Goal: Task Accomplishment & Management: Use online tool/utility

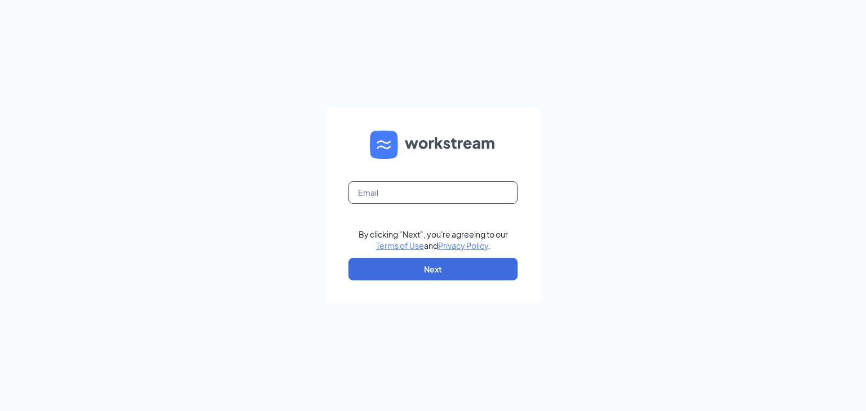
click at [419, 190] on input "text" at bounding box center [432, 192] width 169 height 23
type input "[EMAIL_ADDRESS][DOMAIN_NAME]"
click at [435, 260] on button "Next" at bounding box center [432, 269] width 169 height 23
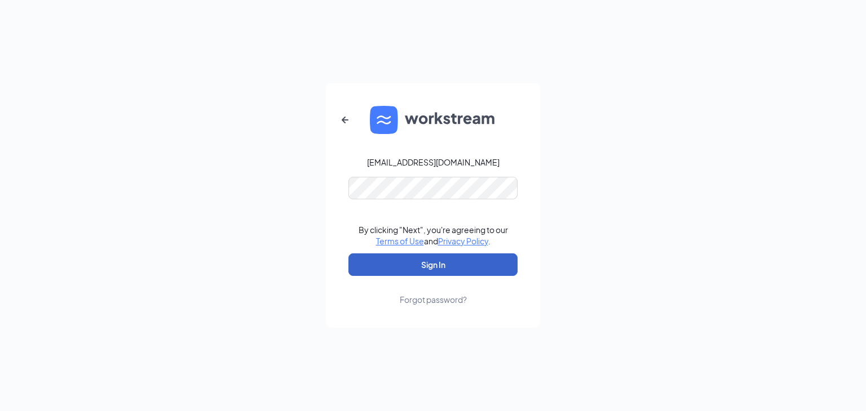
click at [442, 262] on button "Sign In" at bounding box center [432, 265] width 169 height 23
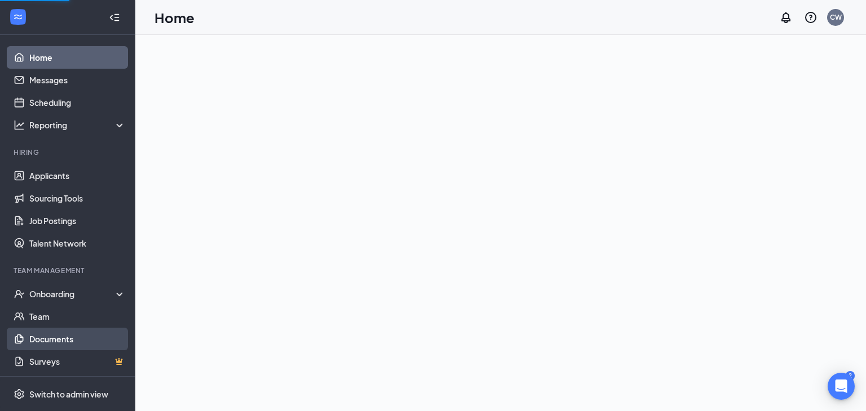
click at [50, 332] on link "Documents" at bounding box center [77, 339] width 96 height 23
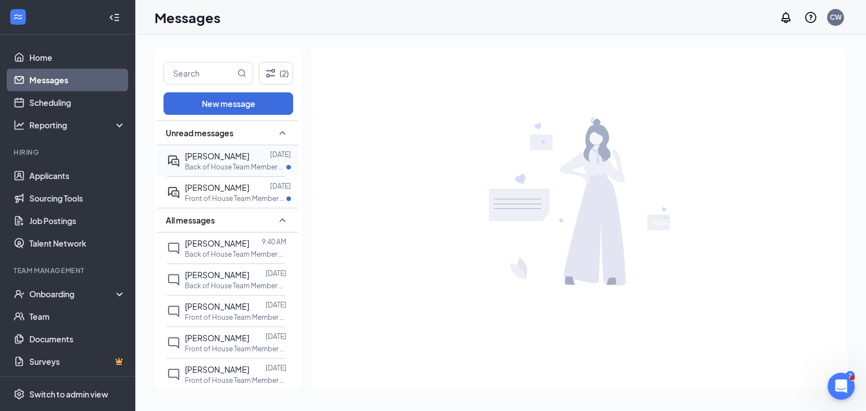
click at [202, 158] on span "[PERSON_NAME]" at bounding box center [217, 156] width 64 height 10
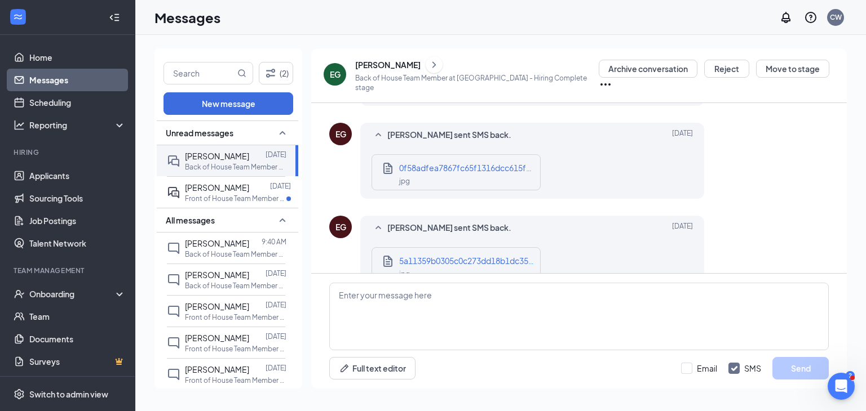
scroll to position [714, 0]
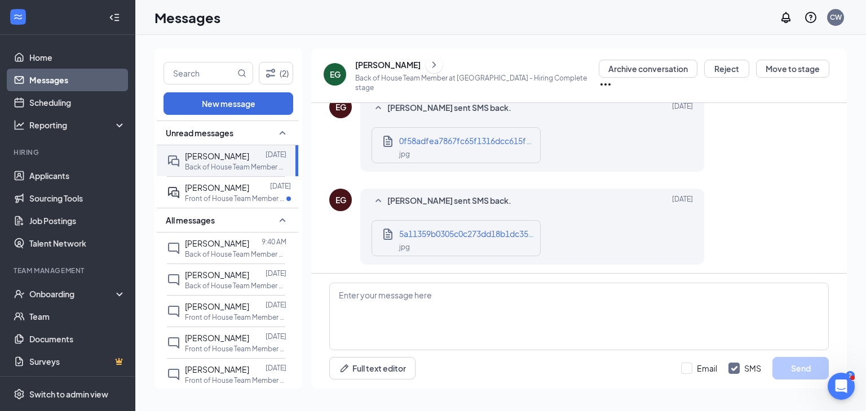
click at [406, 66] on div "[PERSON_NAME]" at bounding box center [387, 64] width 65 height 11
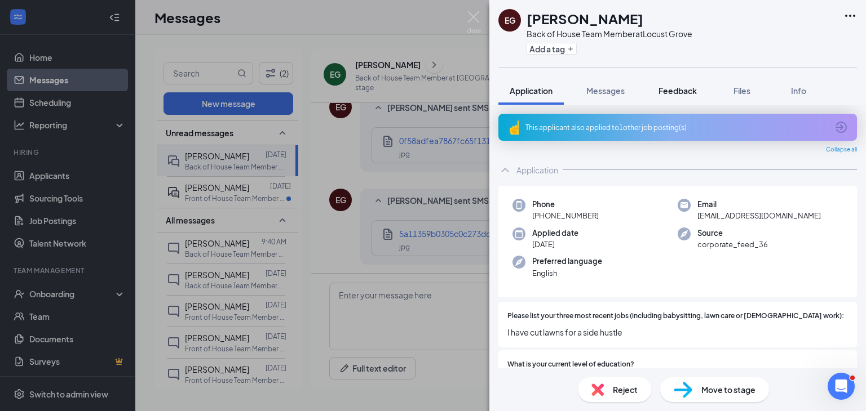
click at [660, 94] on span "Feedback" at bounding box center [677, 91] width 38 height 10
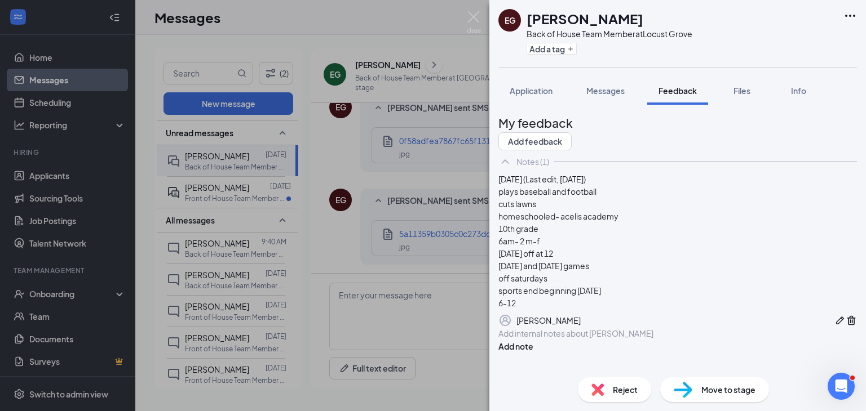
scroll to position [56, 0]
click at [476, 13] on img at bounding box center [474, 22] width 14 height 22
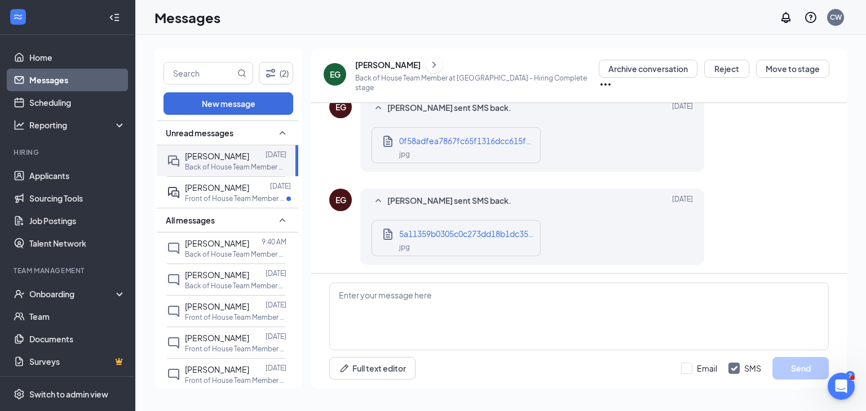
click at [612, 78] on icon "Ellipses" at bounding box center [606, 85] width 14 height 14
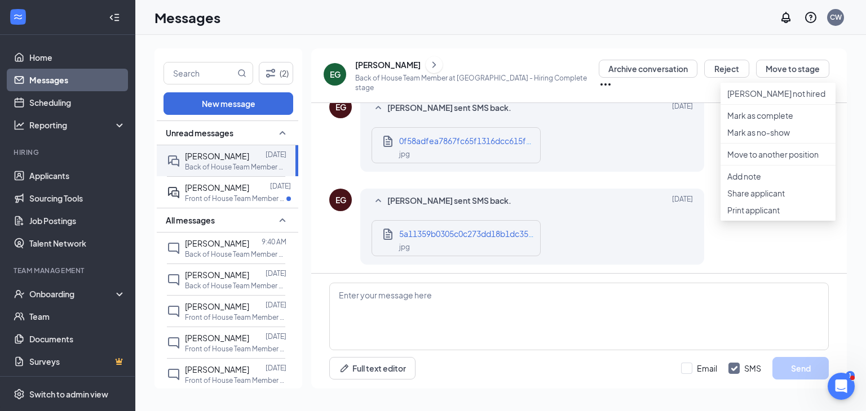
click at [431, 70] on button at bounding box center [434, 64] width 17 height 17
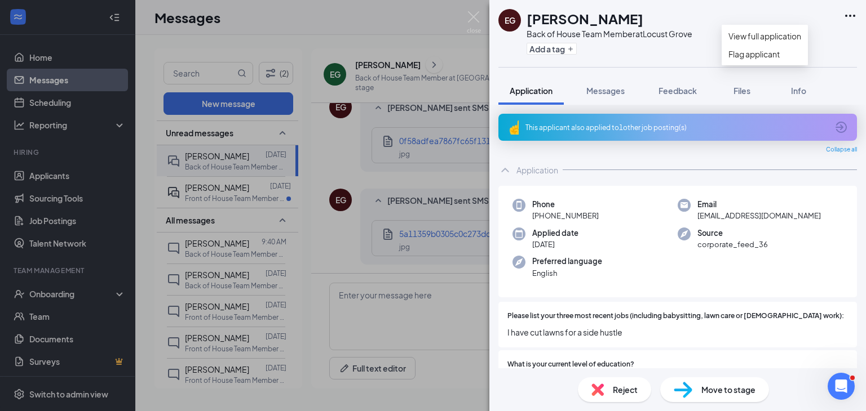
click at [846, 16] on icon "Ellipses" at bounding box center [850, 16] width 10 height 2
click at [783, 37] on link "View full application" at bounding box center [764, 36] width 73 height 12
click at [678, 94] on span "Feedback" at bounding box center [677, 91] width 38 height 10
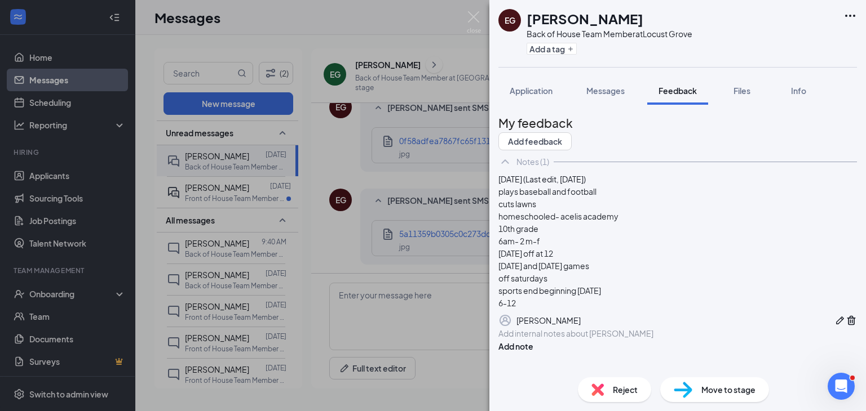
scroll to position [68, 0]
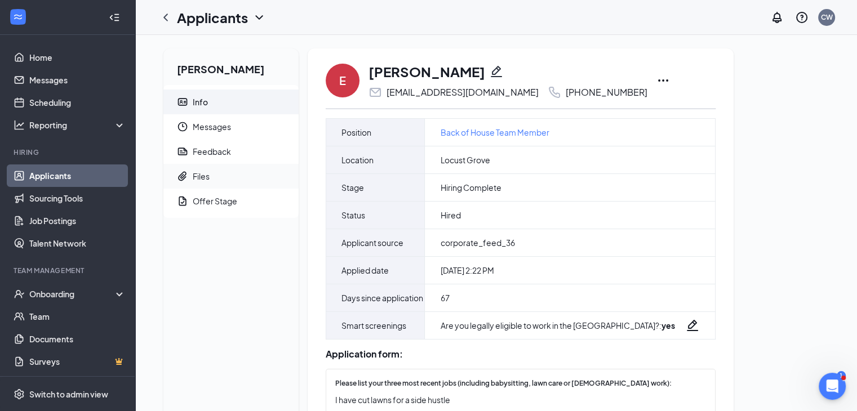
click at [215, 173] on span "Files" at bounding box center [241, 176] width 97 height 25
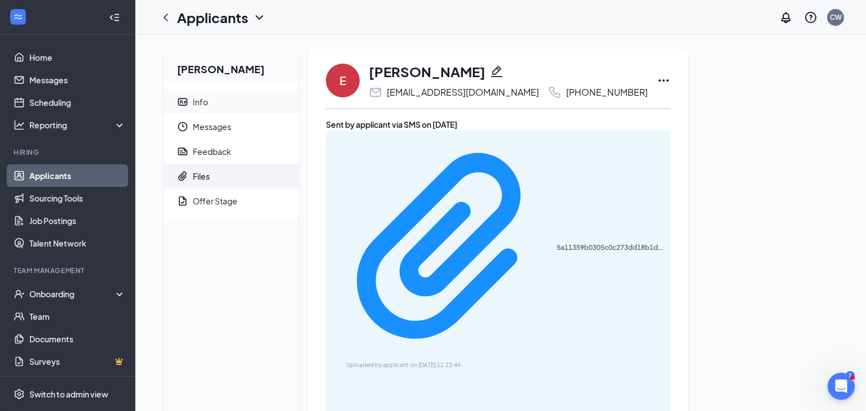
click at [225, 104] on span "Info" at bounding box center [241, 102] width 97 height 25
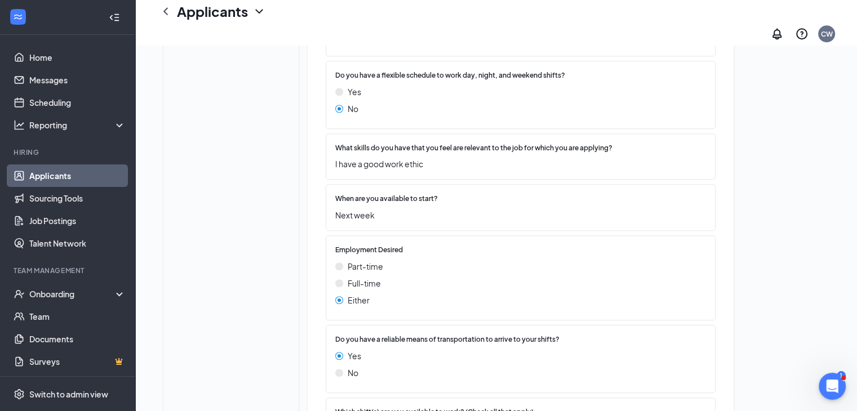
scroll to position [906, 0]
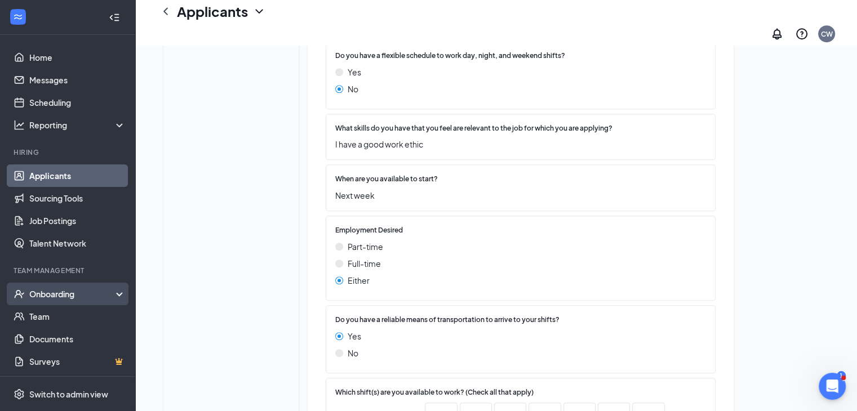
click at [46, 296] on div "Onboarding" at bounding box center [72, 294] width 87 height 11
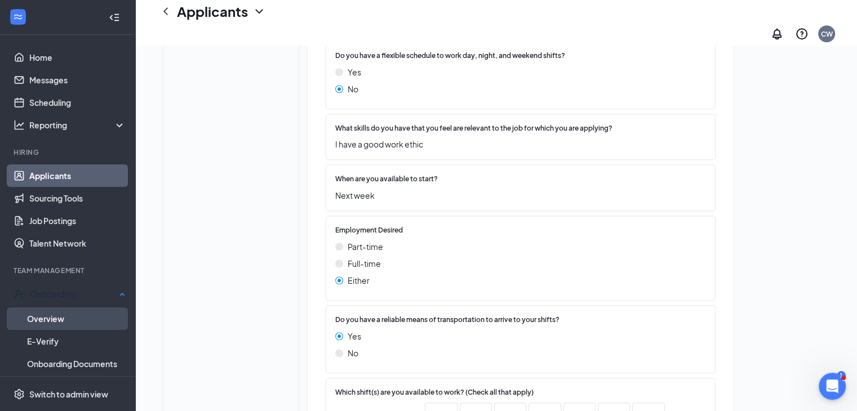
click at [46, 321] on link "Overview" at bounding box center [76, 319] width 99 height 23
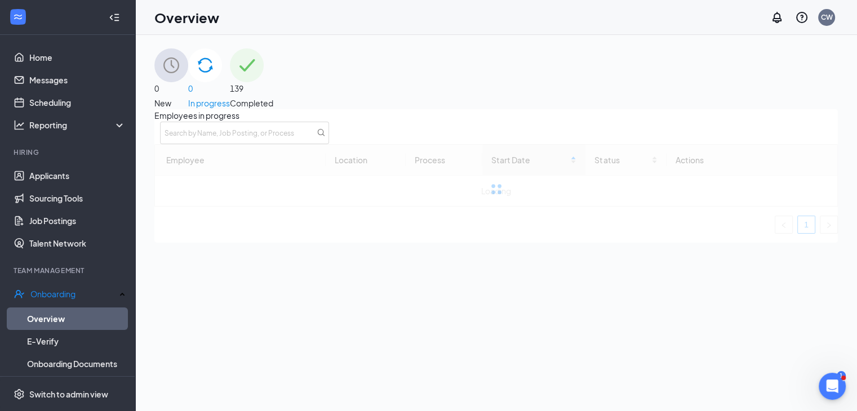
click at [264, 82] on img at bounding box center [247, 65] width 34 height 34
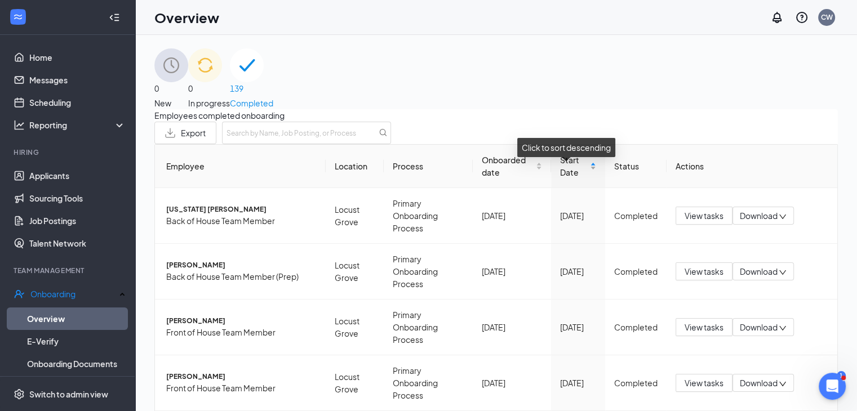
click at [579, 179] on div "Start Date" at bounding box center [578, 166] width 36 height 25
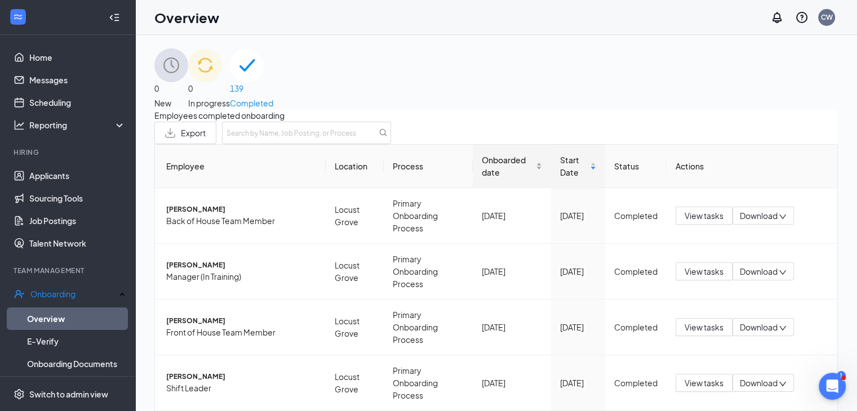
scroll to position [386, 0]
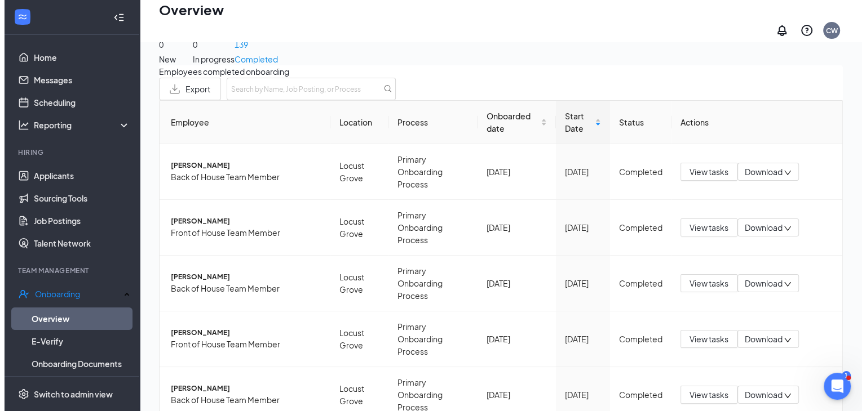
scroll to position [271, 0]
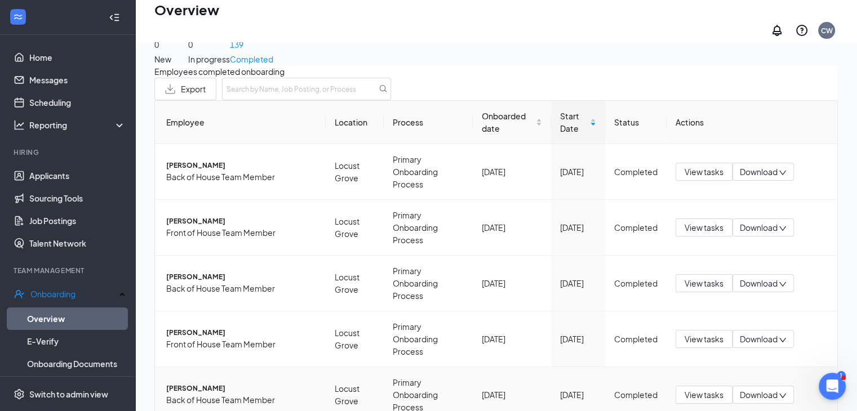
click at [206, 384] on span "Elijah L Gonzalez" at bounding box center [241, 389] width 150 height 11
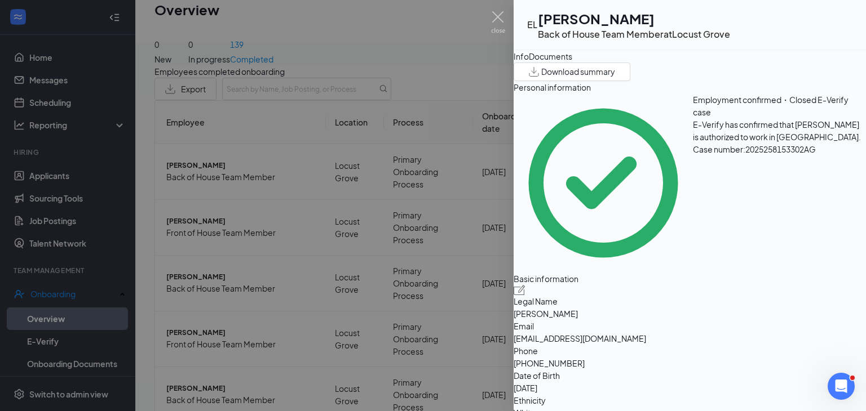
click at [572, 63] on div "Documents" at bounding box center [550, 56] width 43 height 12
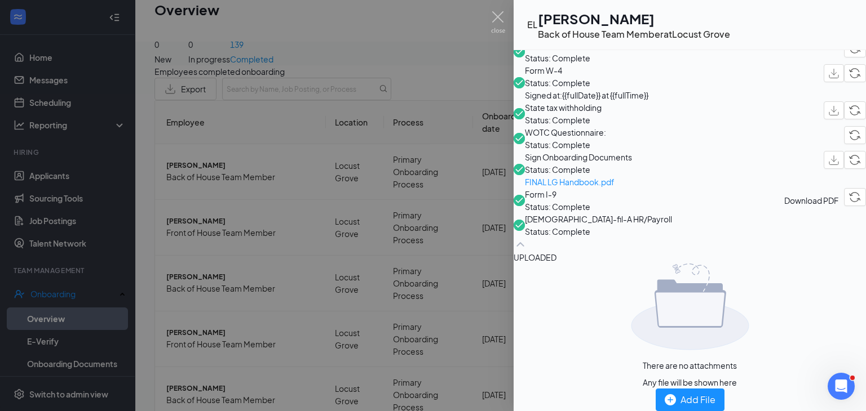
scroll to position [142, 0]
click at [616, 188] on span "FINAL LG Handbook.pdf" at bounding box center [578, 182] width 107 height 12
